Goal: Transaction & Acquisition: Purchase product/service

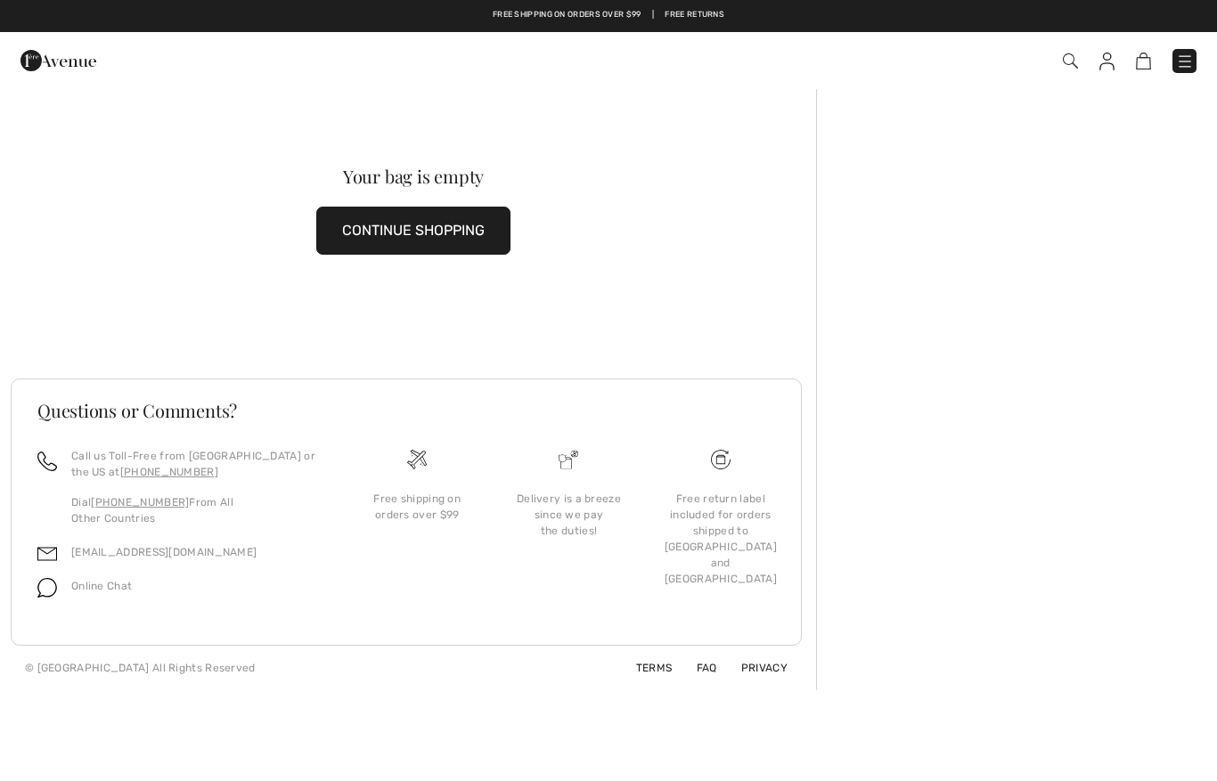
click at [418, 223] on button "CONTINUE SHOPPING" at bounding box center [413, 231] width 194 height 48
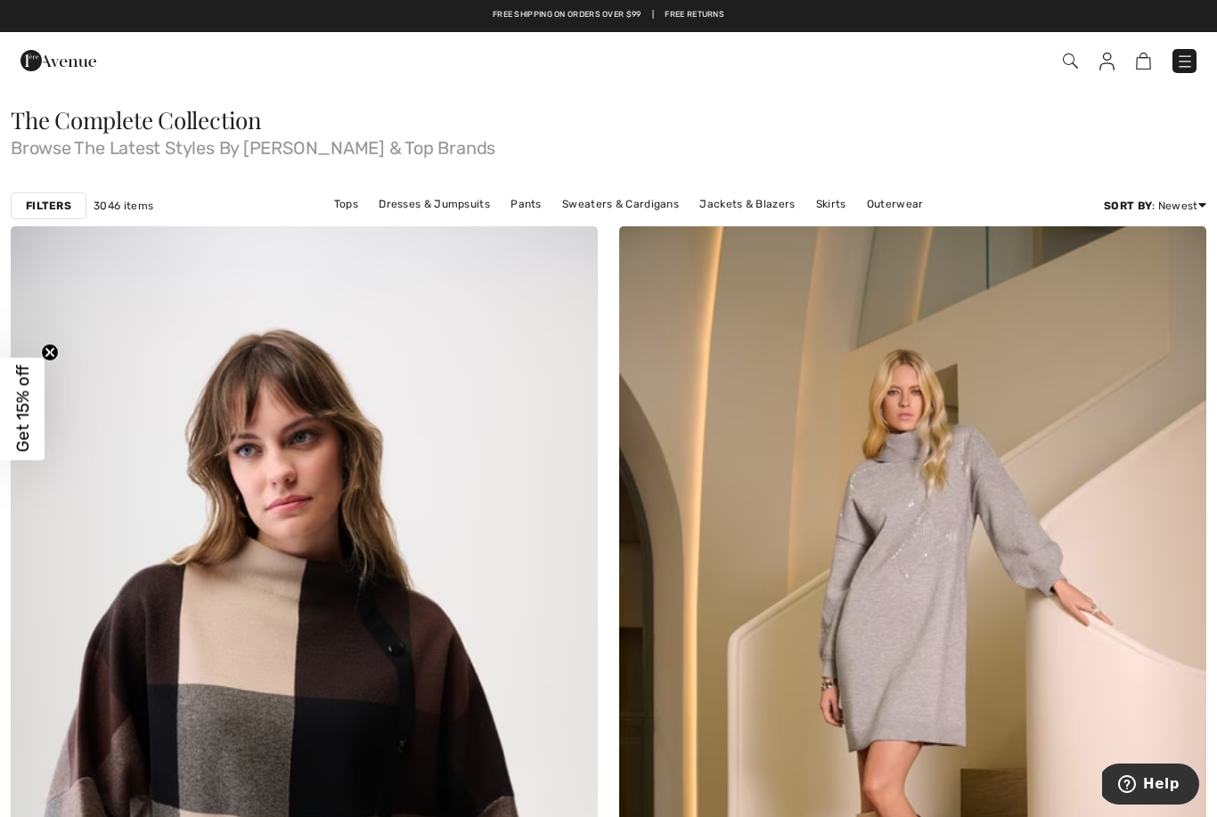
click at [1182, 59] on img at bounding box center [1185, 62] width 18 height 18
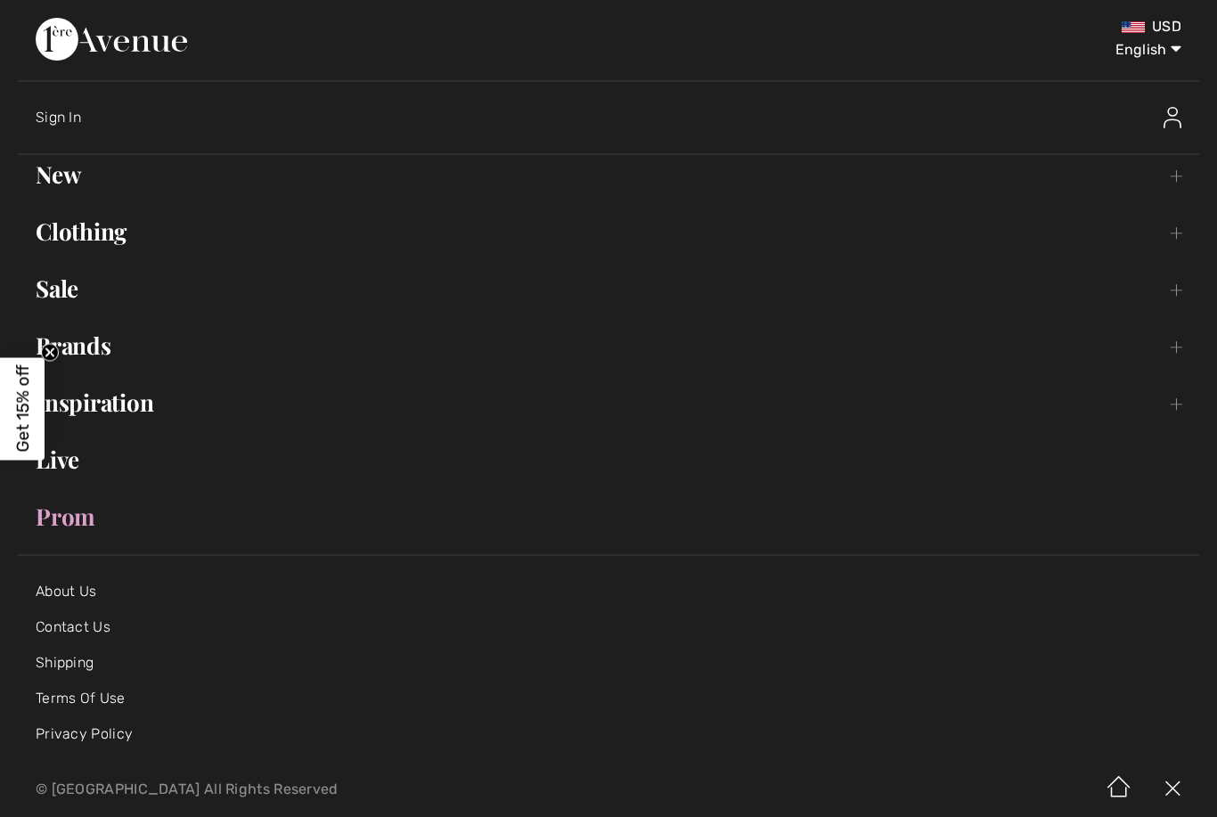
click at [1182, 249] on link "Clothing Toggle submenu" at bounding box center [608, 231] width 1181 height 39
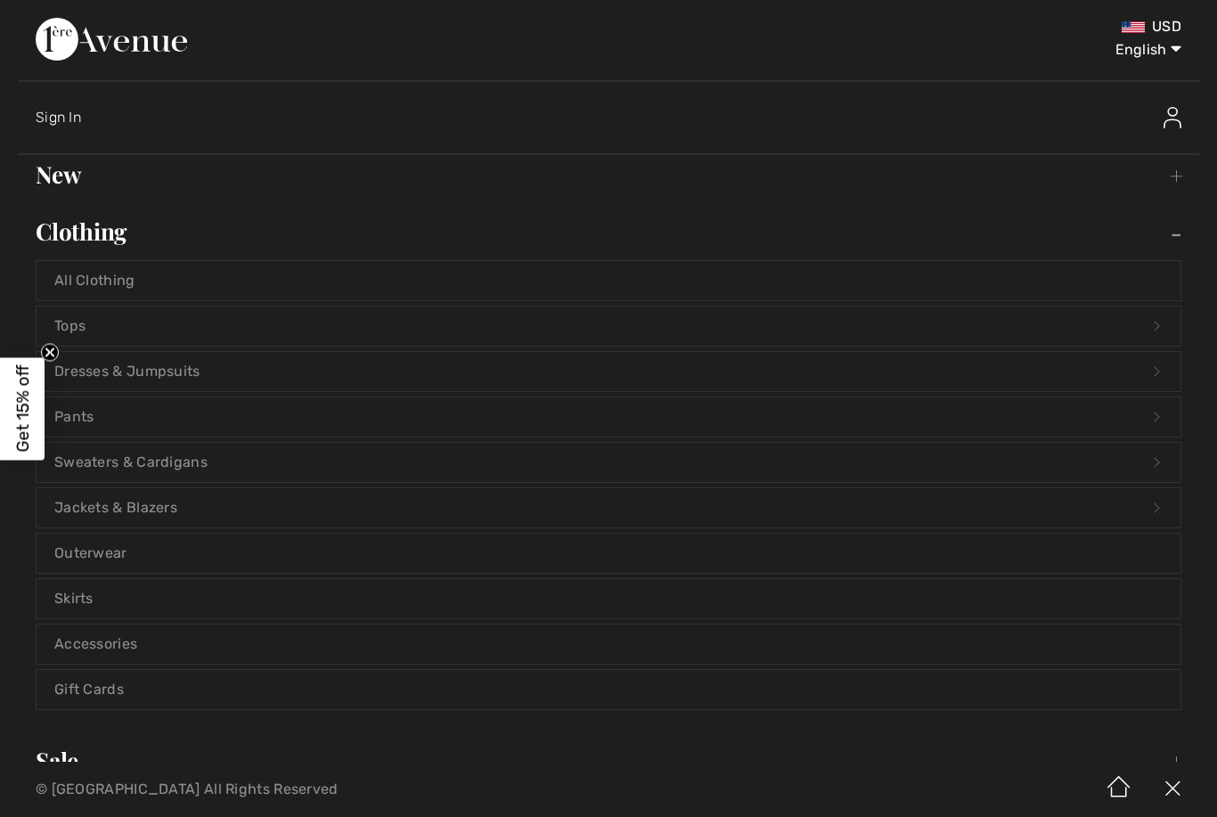
click at [100, 371] on link "Dresses & Jumpsuits Open submenu" at bounding box center [609, 371] width 1144 height 39
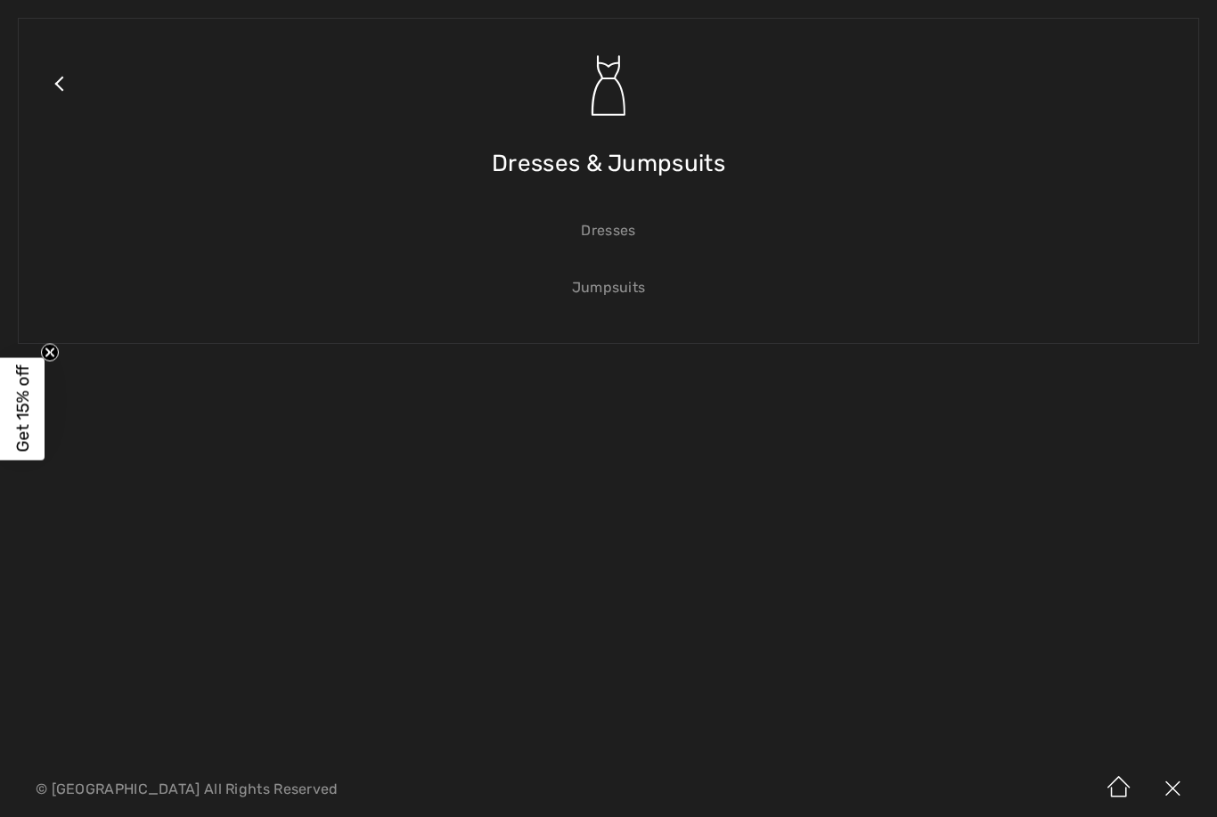
click at [607, 228] on link "Dresses" at bounding box center [609, 230] width 1144 height 39
click at [625, 247] on link "Dresses" at bounding box center [609, 230] width 1144 height 39
click at [610, 250] on link "Dresses" at bounding box center [609, 230] width 1144 height 39
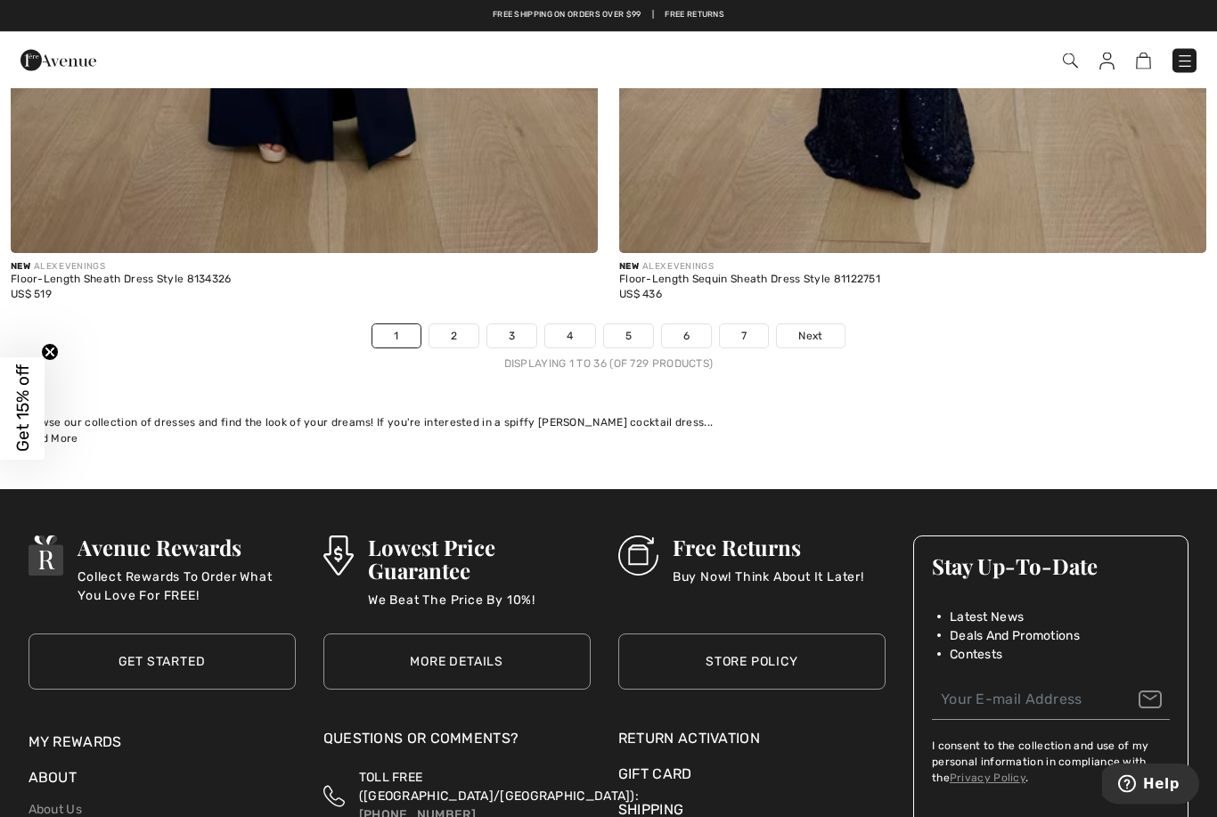
scroll to position [17412, 0]
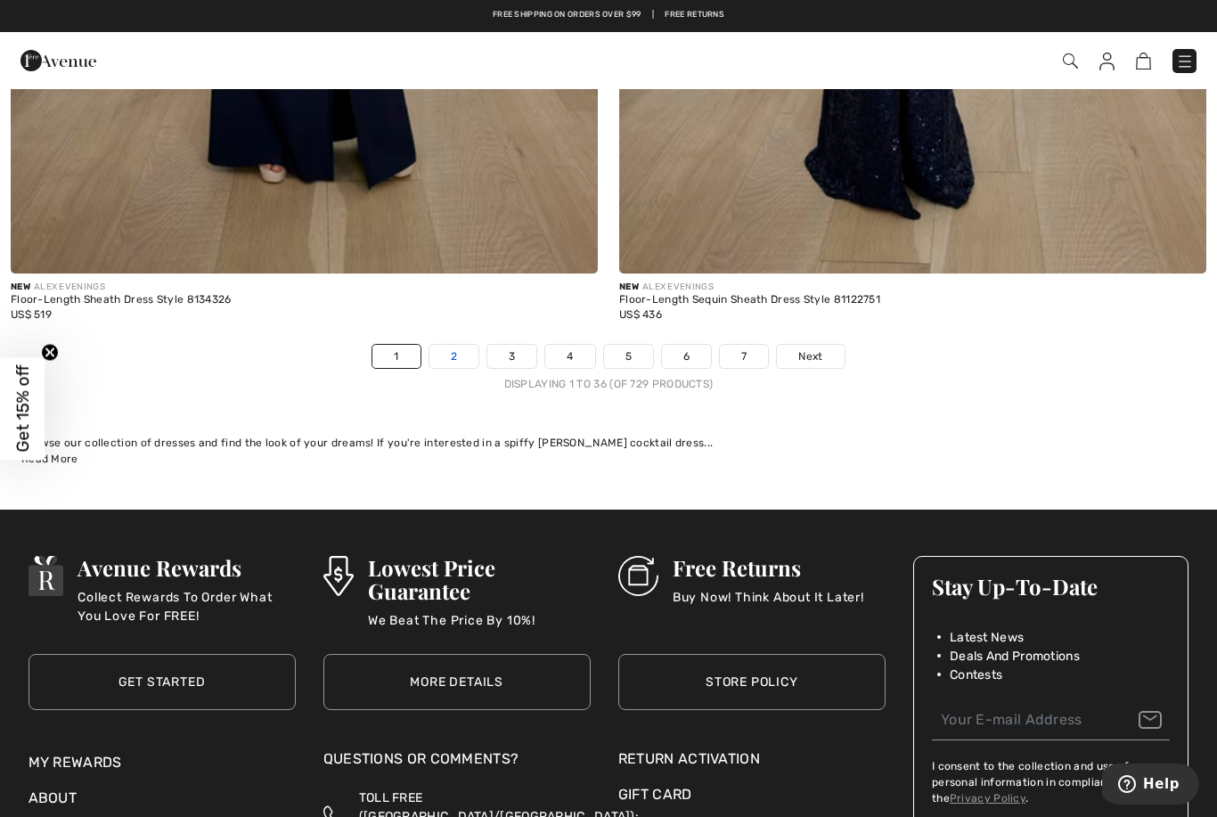
click at [452, 345] on link "2" at bounding box center [453, 356] width 49 height 23
click at [818, 355] on link "Next" at bounding box center [810, 356] width 67 height 23
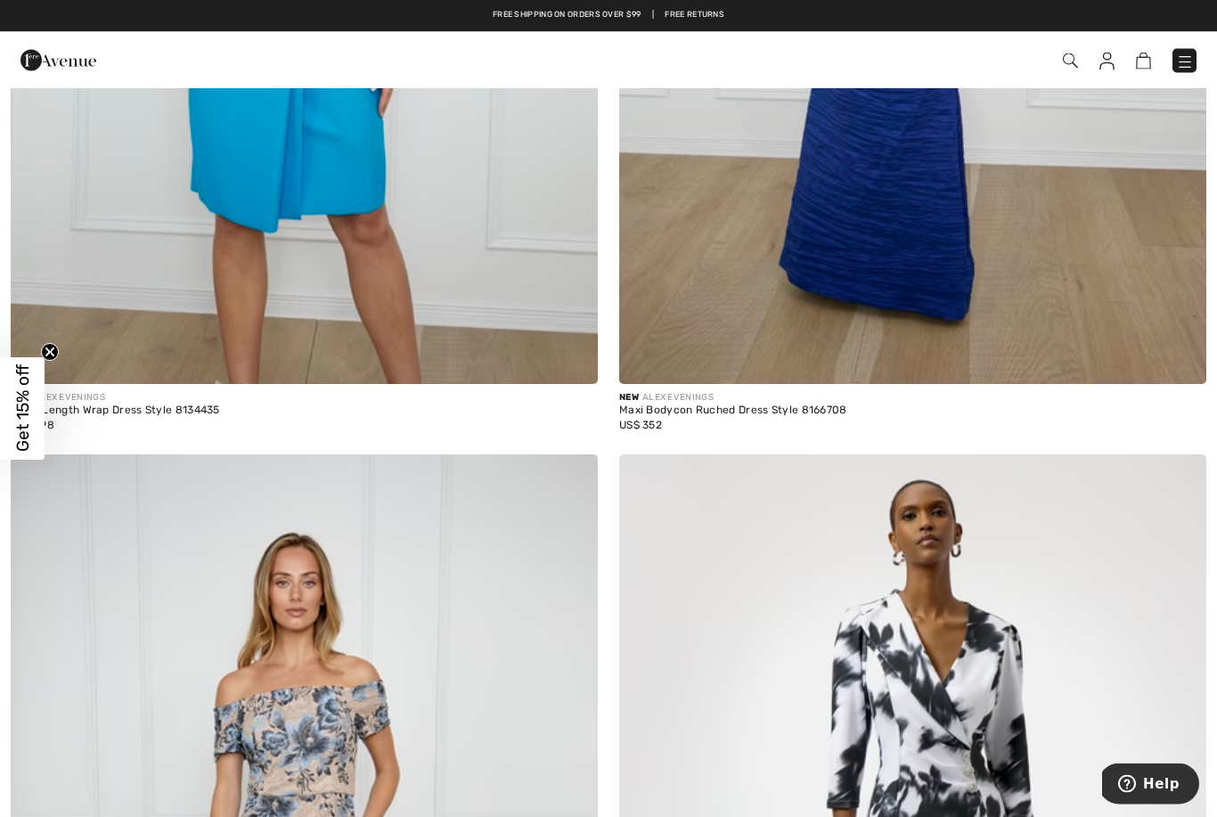
scroll to position [6582, 0]
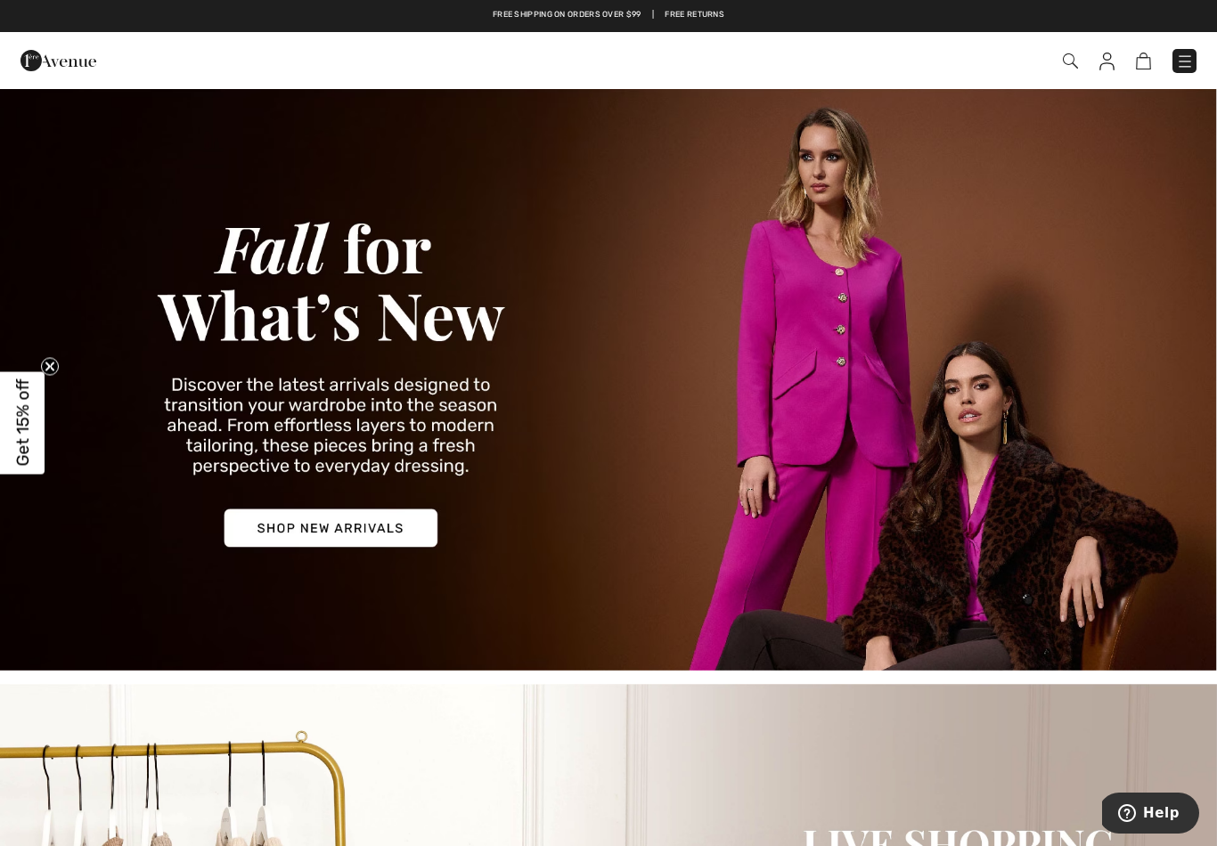
click at [1065, 68] on img at bounding box center [1070, 60] width 15 height 15
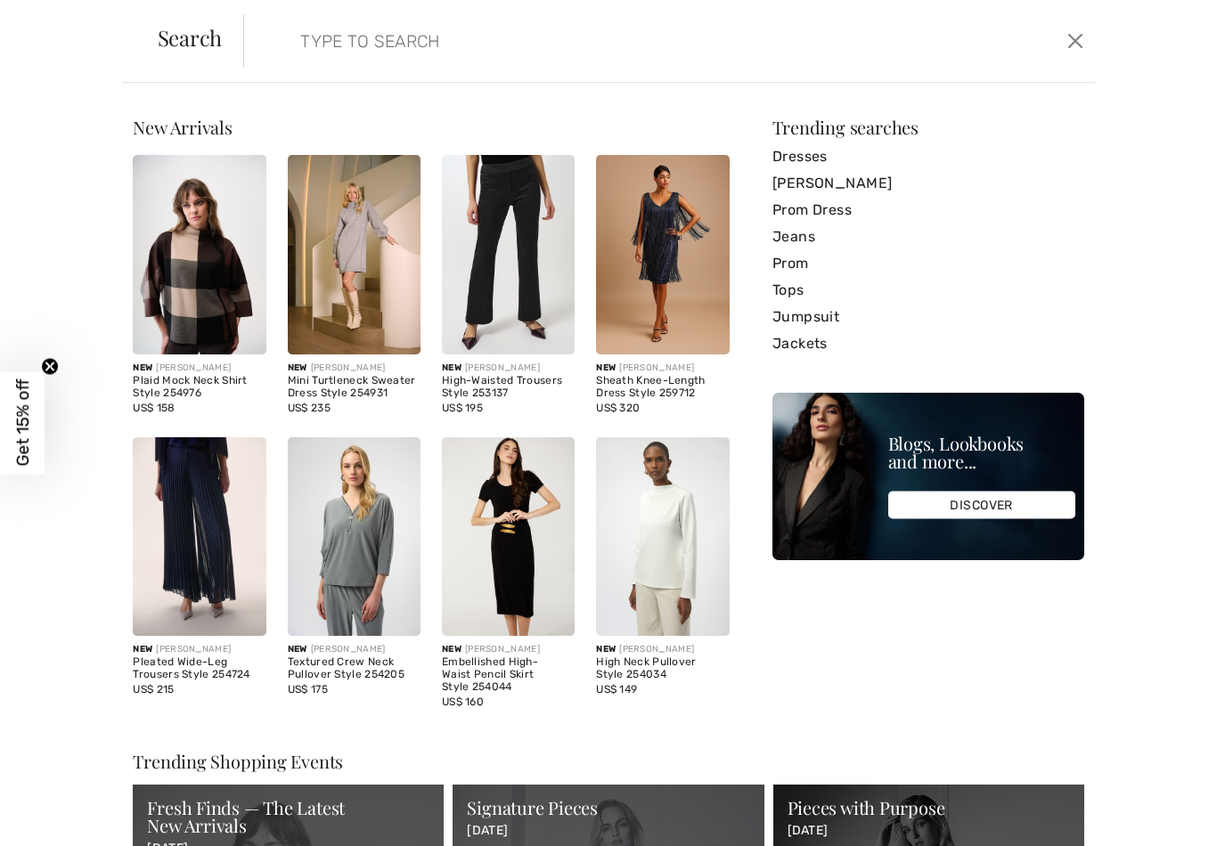
click at [301, 54] on input "search" at bounding box center [577, 40] width 581 height 53
paste input "253738"
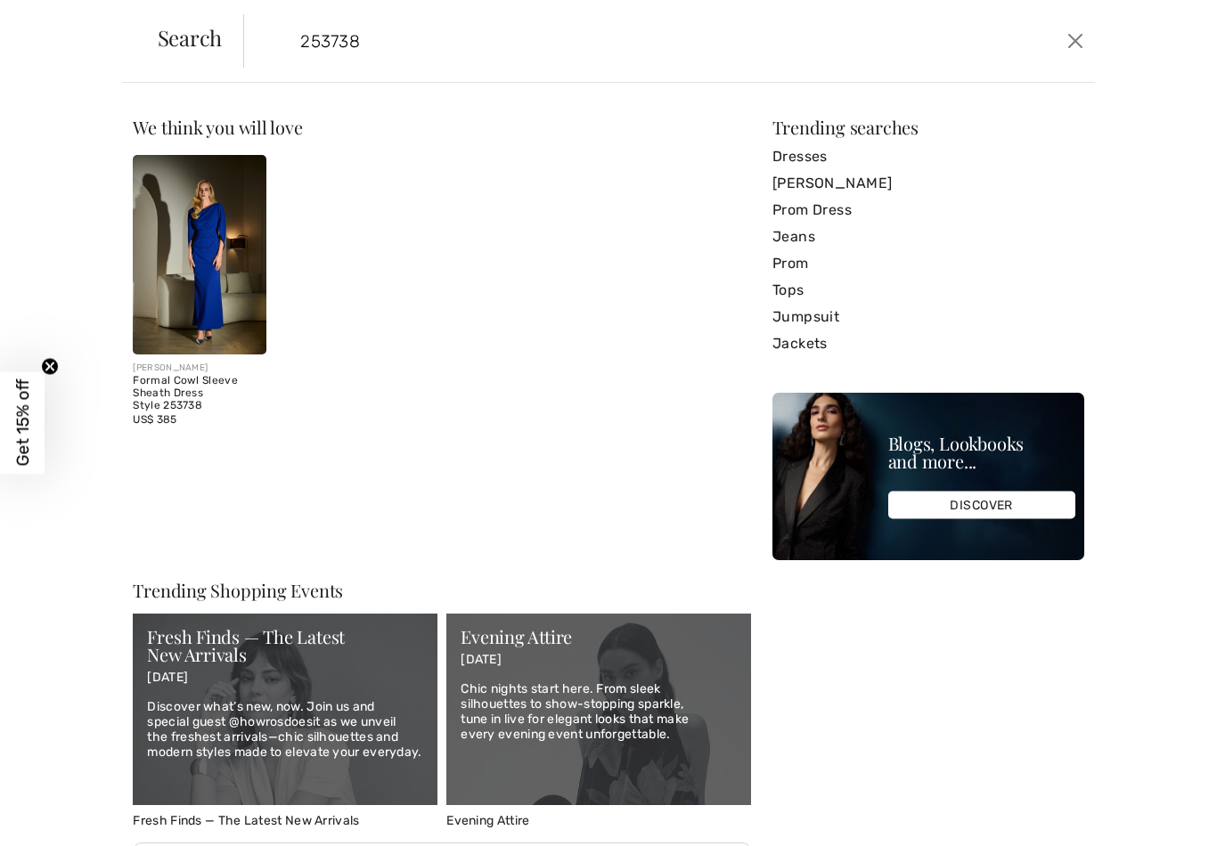
type input "253738"
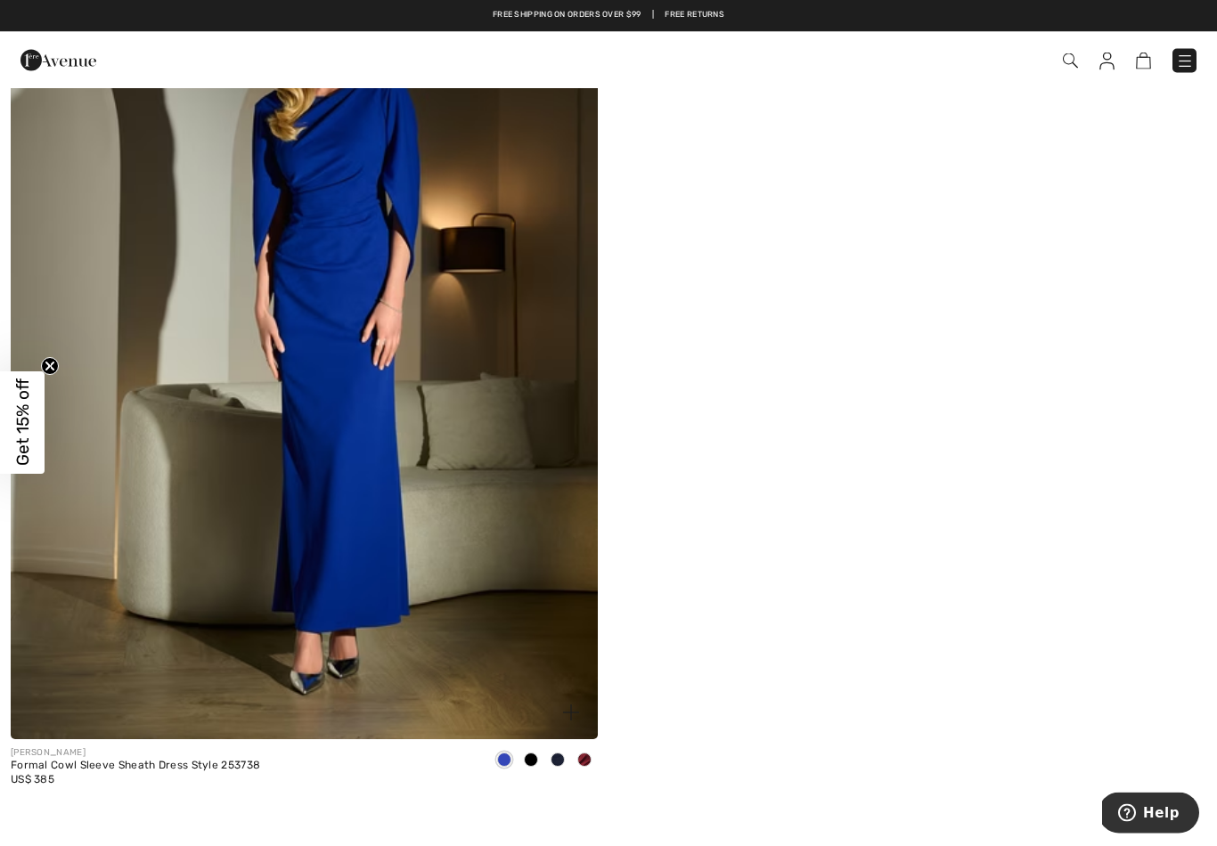
scroll to position [334, 0]
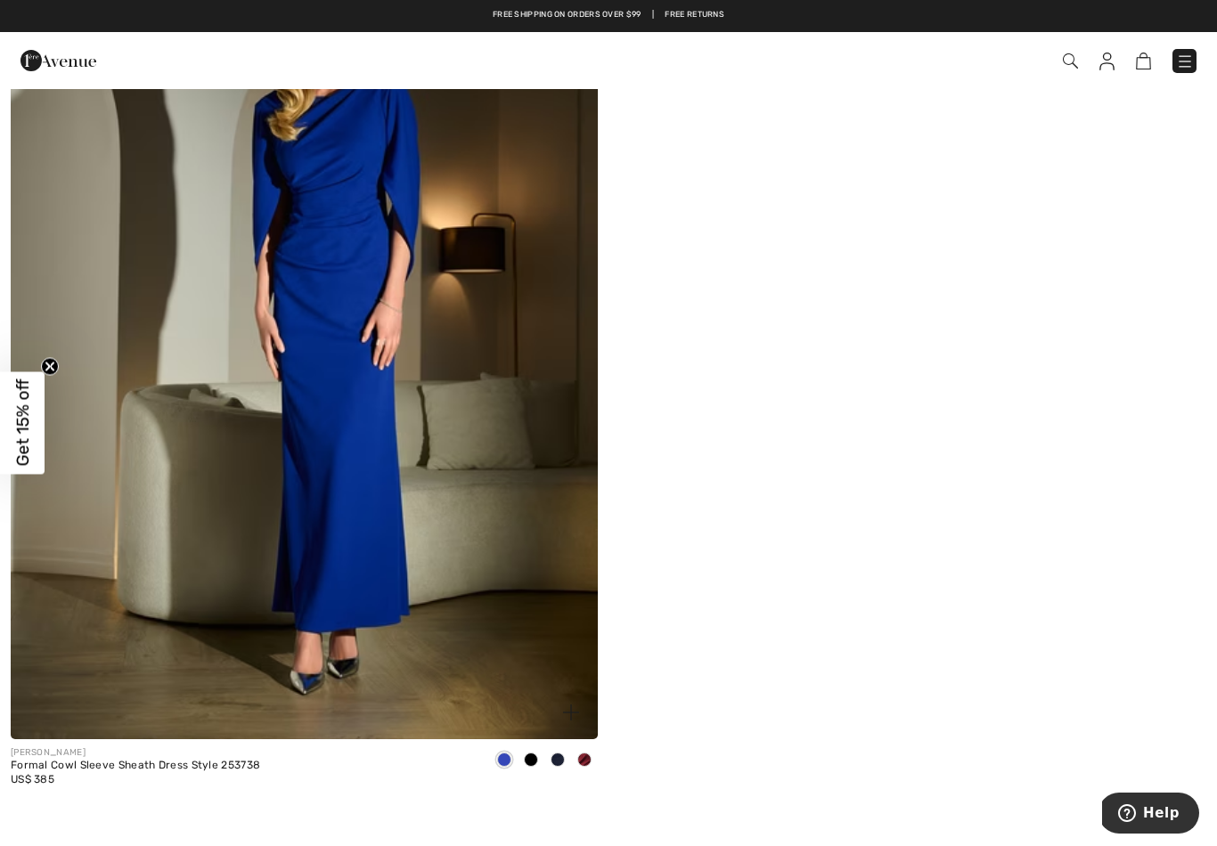
click at [588, 755] on span at bounding box center [584, 760] width 14 height 14
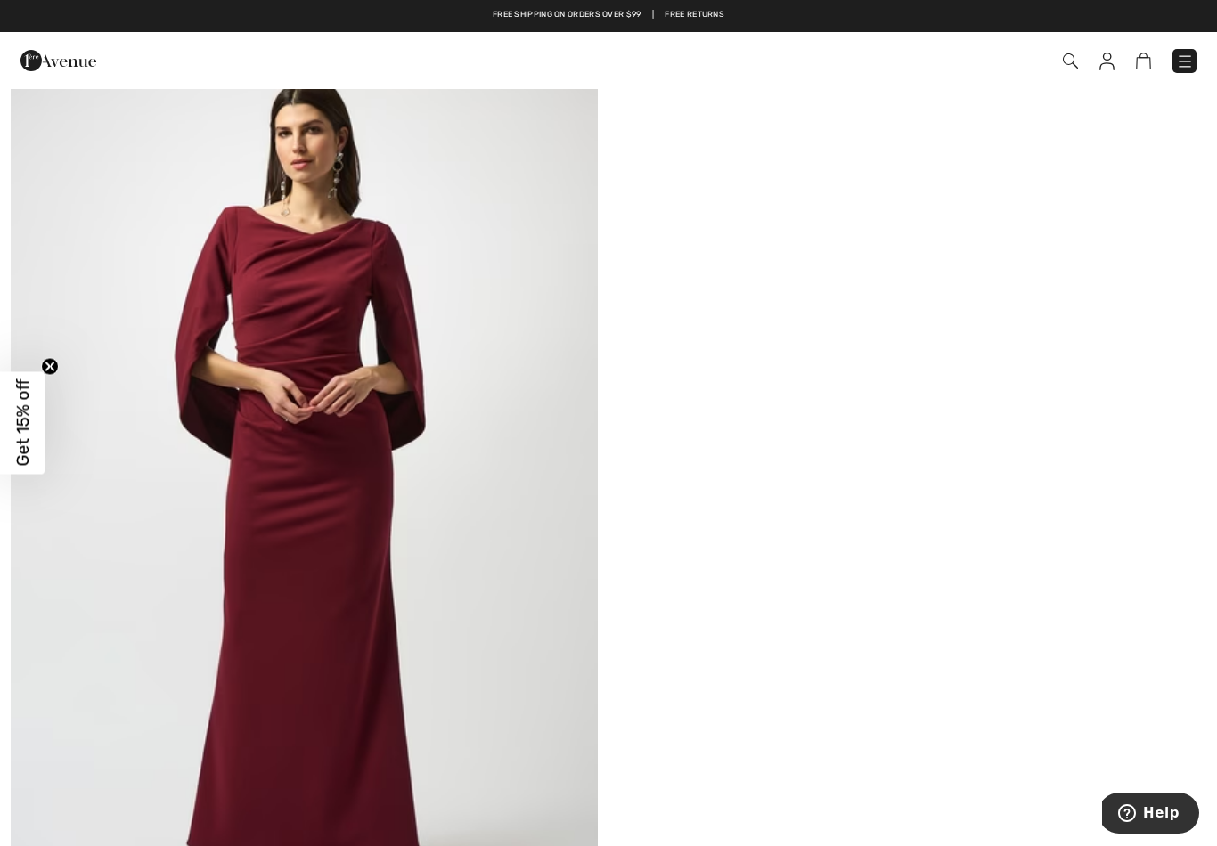
scroll to position [158, 0]
